Goal: Use online tool/utility: Utilize a website feature to perform a specific function

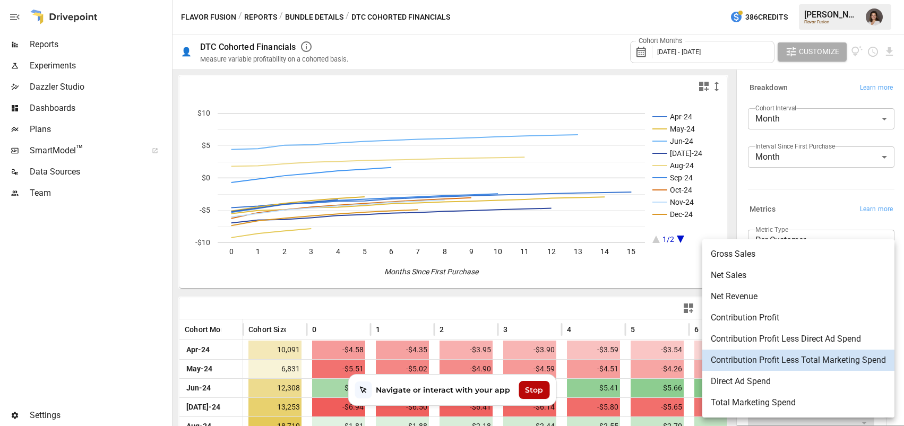
click at [813, 0] on body "Reports Experiments Dazzler Studio Dashboards Plans SmartModel ™ Data Sources T…" at bounding box center [452, 0] width 904 height 0
click at [530, 394] on div "Stop" at bounding box center [534, 390] width 31 height 18
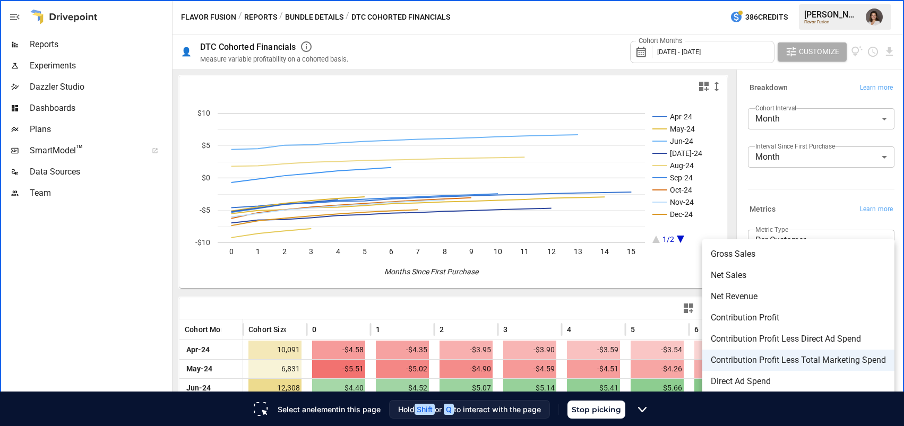
click at [647, 411] on icon at bounding box center [642, 410] width 8 height 8
click at [835, 214] on div "Gross Sales Net Sales Net Revenue Contribution Profit Contribution Profit Less …" at bounding box center [452, 213] width 904 height 426
click at [831, 214] on div "Gross Sales Net Sales Net Revenue Contribution Profit Contribution Profit Less …" at bounding box center [452, 213] width 904 height 426
click at [613, 411] on button "Stop picking" at bounding box center [596, 410] width 58 height 18
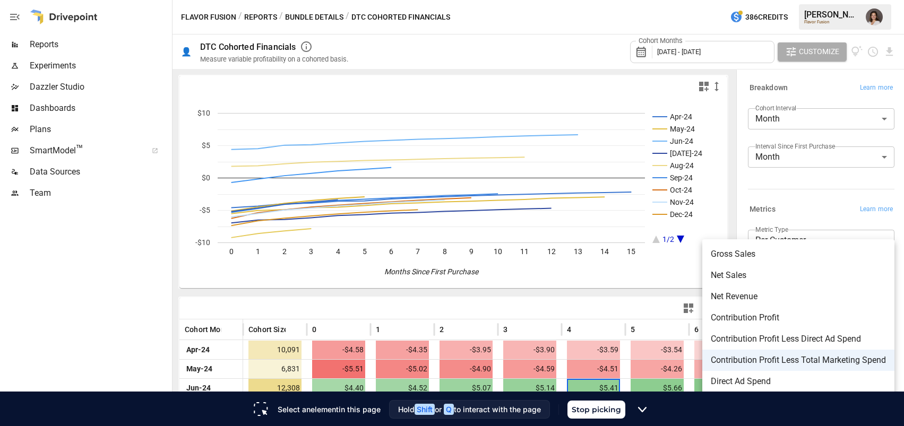
click at [644, 410] on icon at bounding box center [642, 410] width 8 height 8
click at [647, 409] on icon at bounding box center [642, 410] width 8 height 8
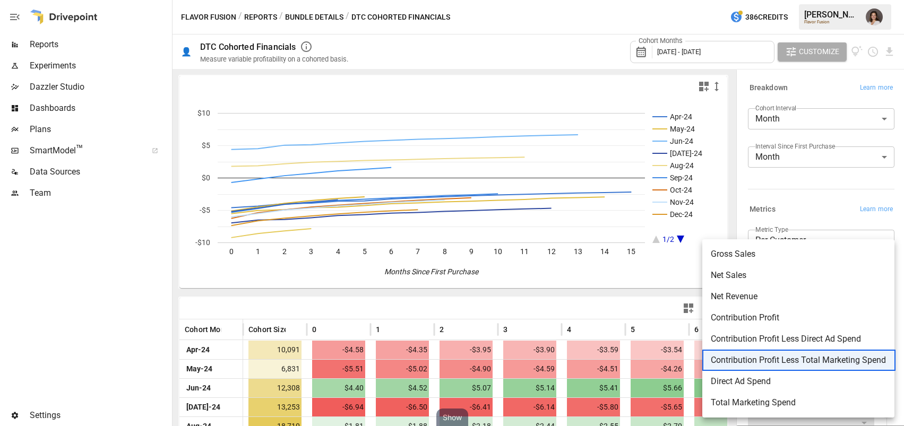
click at [802, 352] on li "Contribution Profit Less Total Marketing Spend" at bounding box center [798, 360] width 192 height 21
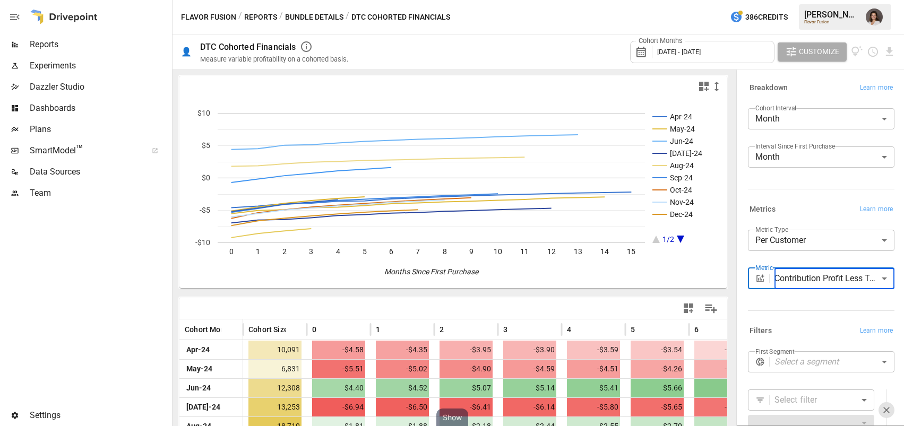
click at [798, 0] on body "Reports Experiments Dazzler Studio Dashboards Plans SmartModel ™ Data Sources T…" at bounding box center [452, 0] width 904 height 0
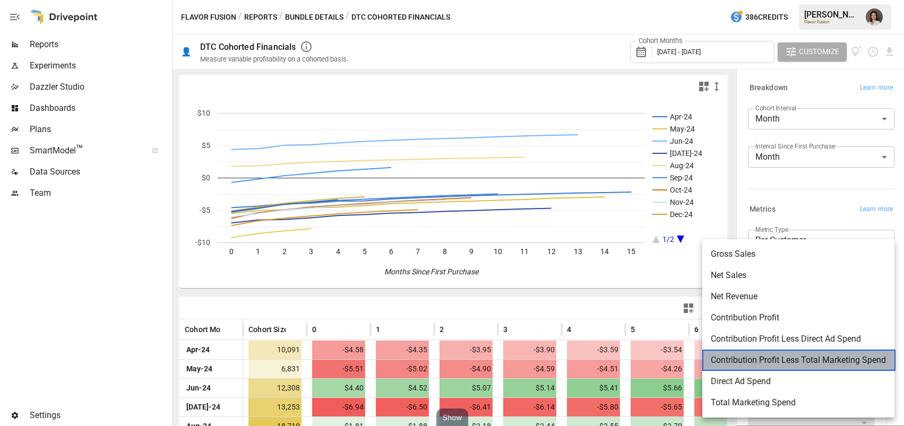
click at [797, 352] on li "Contribution Profit Less Total Marketing Spend" at bounding box center [798, 360] width 192 height 21
